Goal: Book appointment/travel/reservation

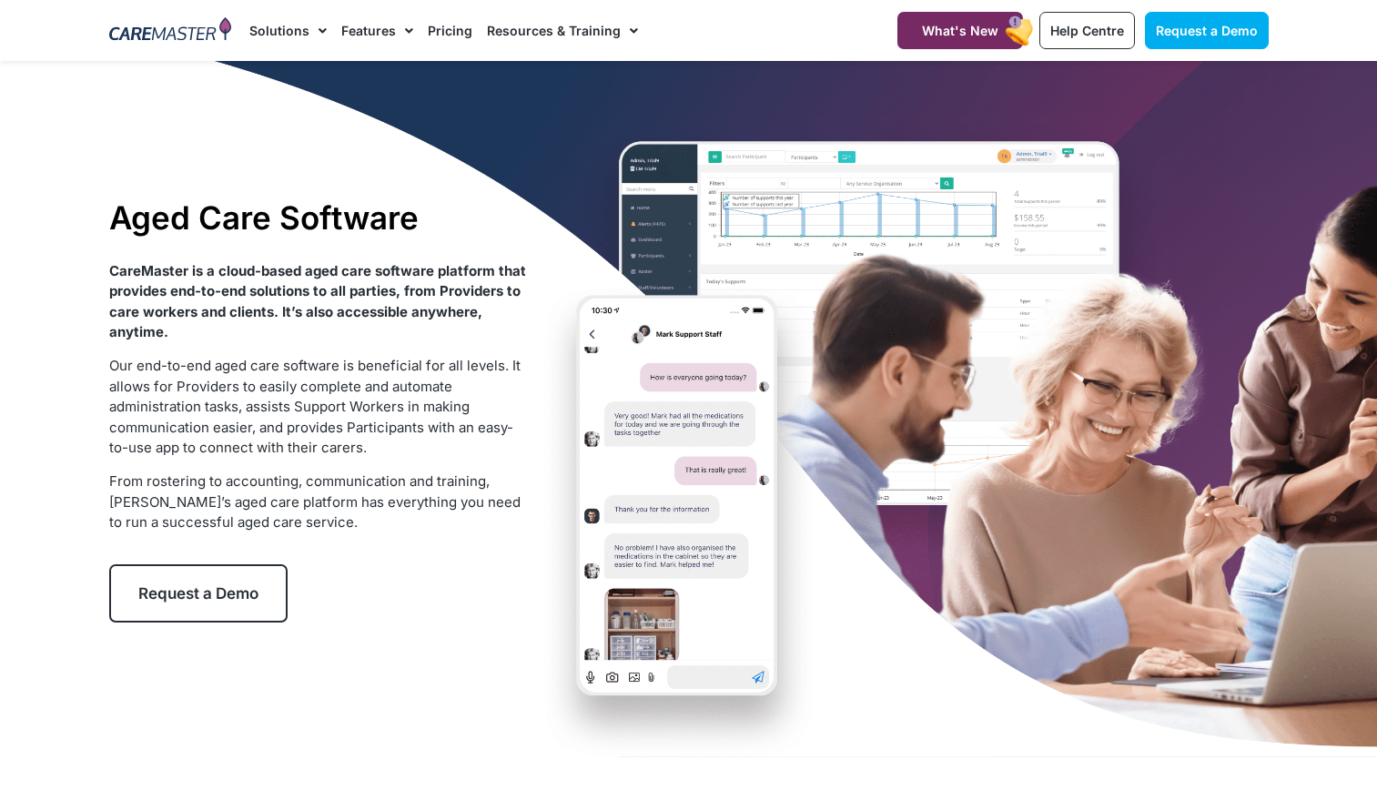
click at [1253, 546] on div "Aged Care Software CareMaster is a cloud-based aged care software platform that…" at bounding box center [688, 410] width 1177 height 699
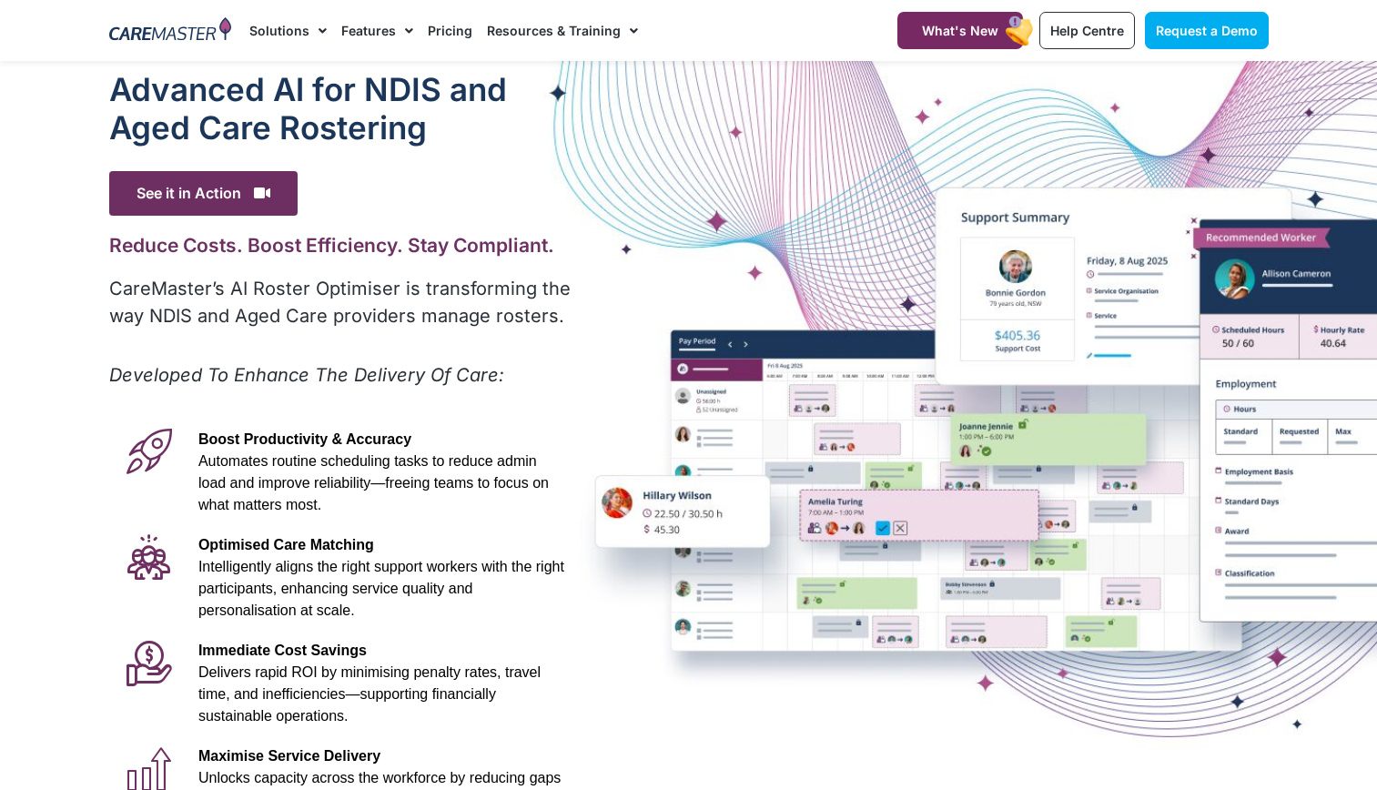
click at [149, 474] on icon at bounding box center [148, 451] width 45 height 45
click at [210, 195] on span "See it in Action" at bounding box center [203, 193] width 188 height 45
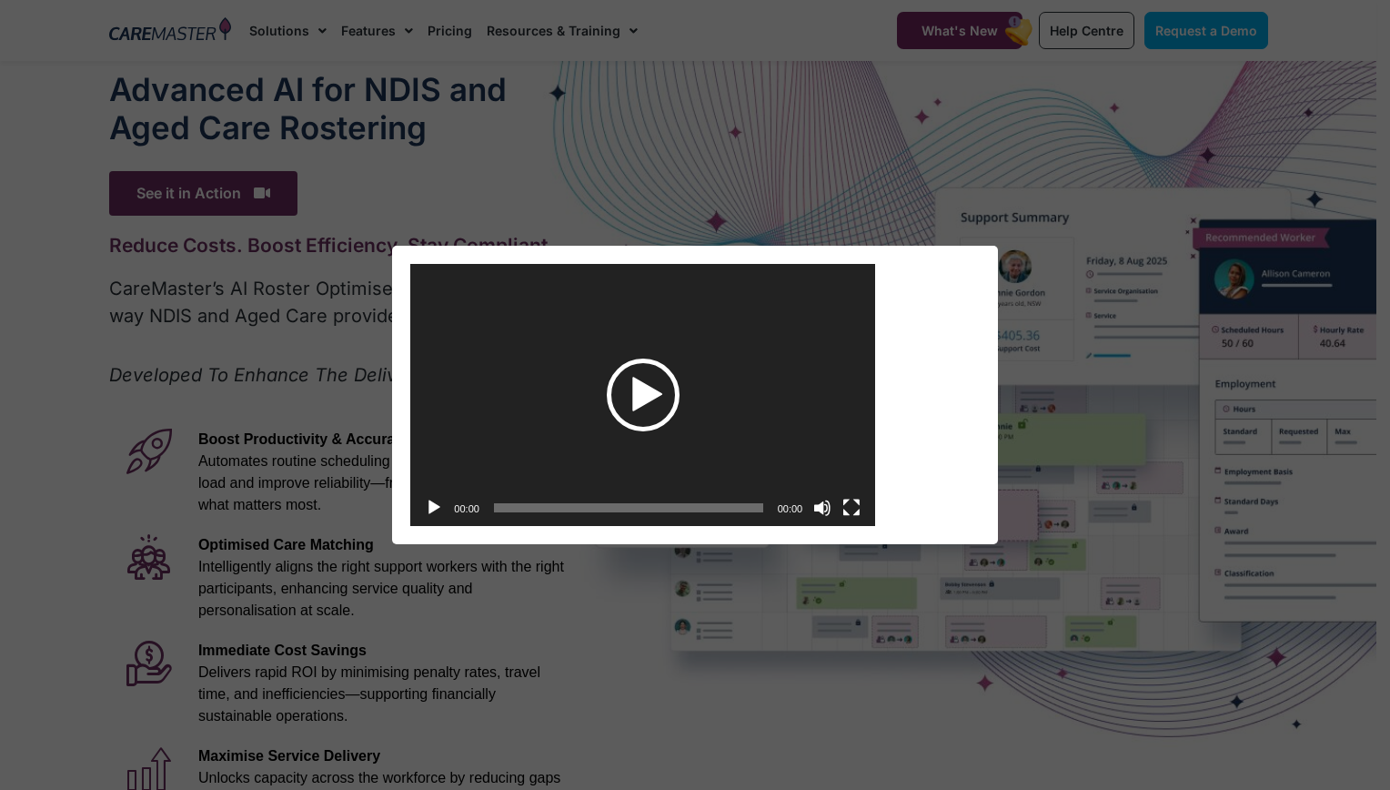
click at [653, 386] on div "Play" at bounding box center [643, 394] width 73 height 73
